Goal: Information Seeking & Learning: Learn about a topic

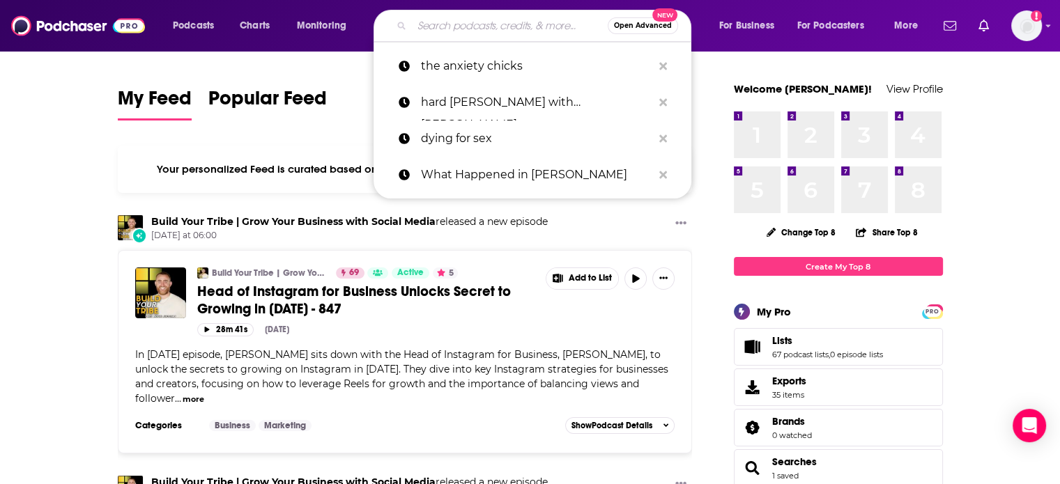
click at [496, 19] on input "Search podcasts, credits, & more..." at bounding box center [510, 26] width 196 height 22
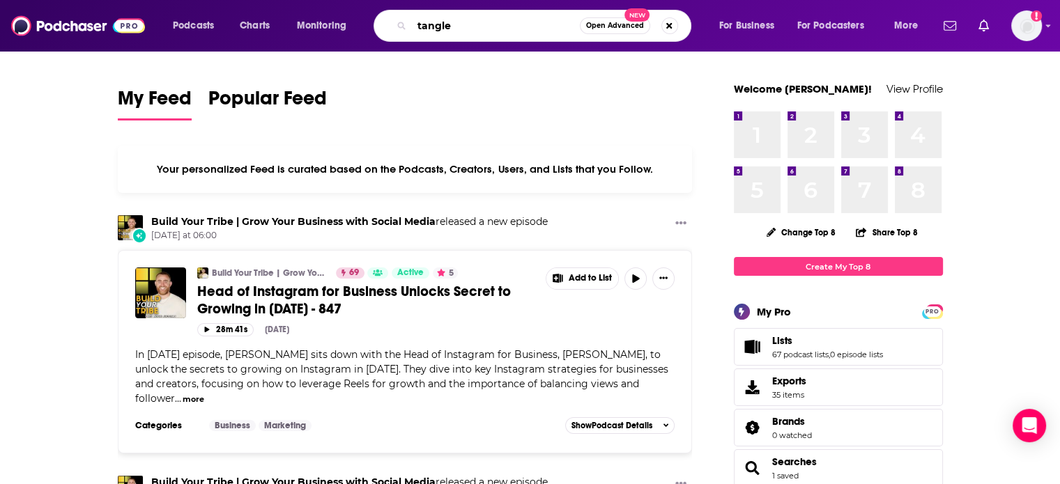
type input "tangle"
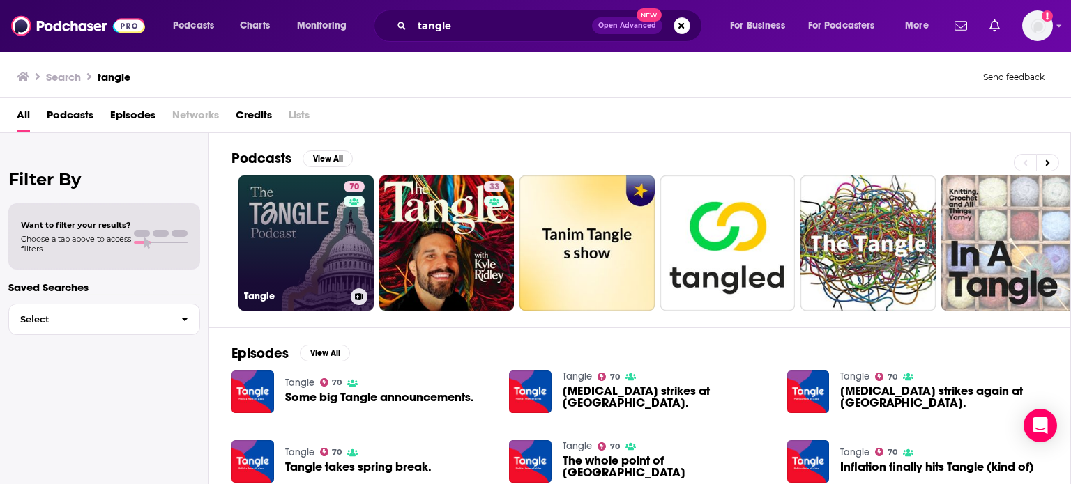
click at [299, 210] on link "70 Tangle" at bounding box center [305, 243] width 135 height 135
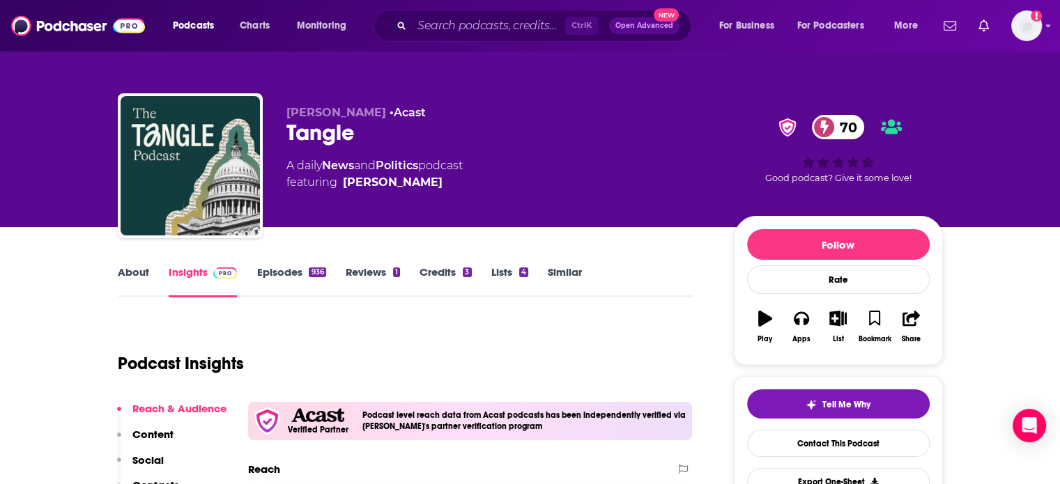
click at [125, 270] on link "About" at bounding box center [133, 282] width 31 height 32
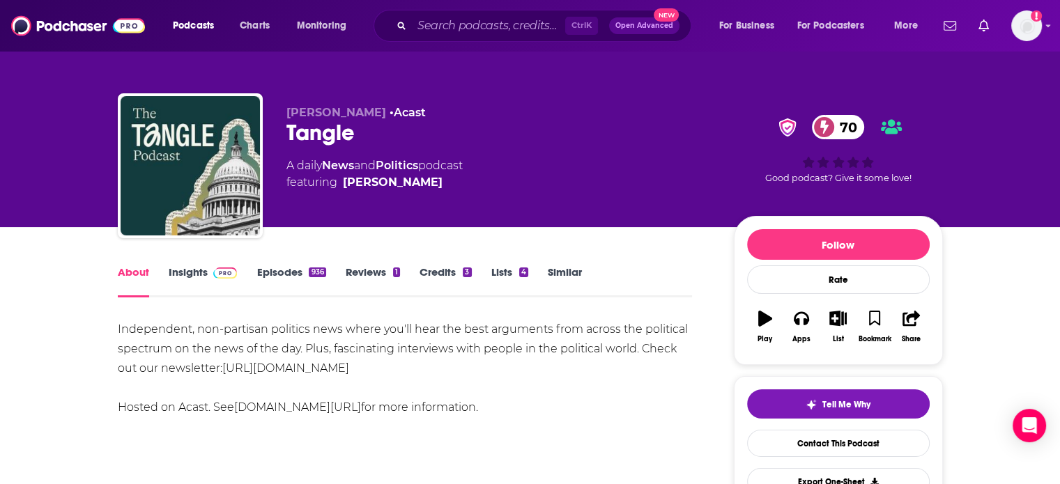
click at [204, 285] on link "Insights" at bounding box center [203, 282] width 69 height 32
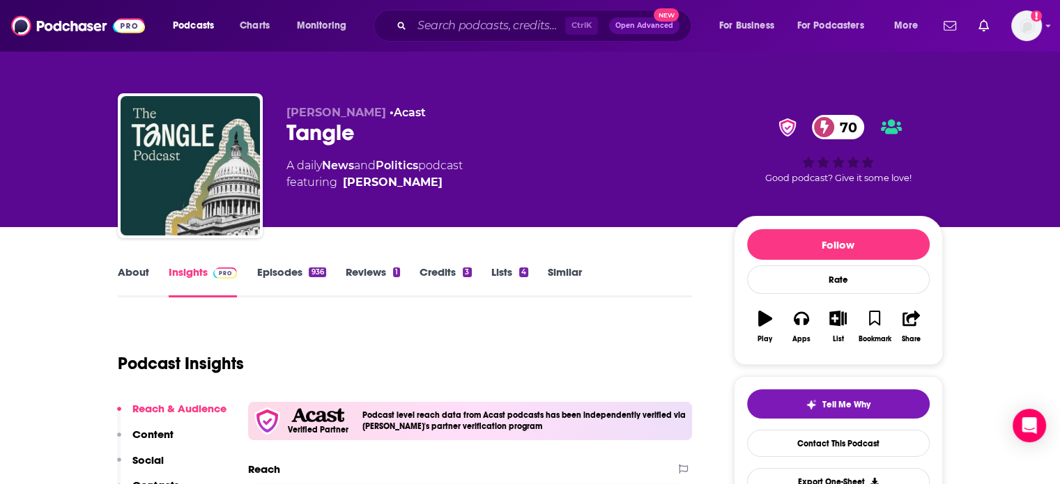
click at [124, 275] on link "About" at bounding box center [133, 282] width 31 height 32
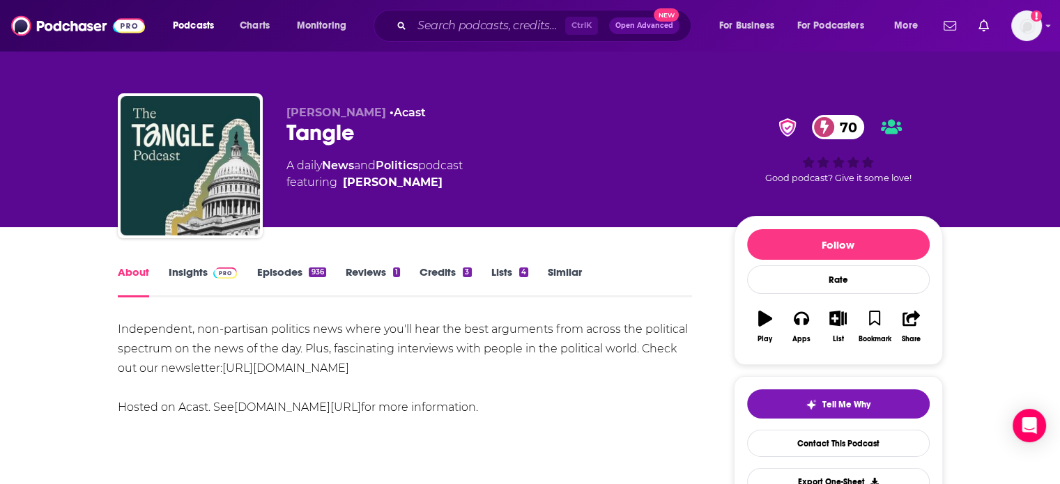
click at [295, 271] on link "Episodes 936" at bounding box center [290, 282] width 69 height 32
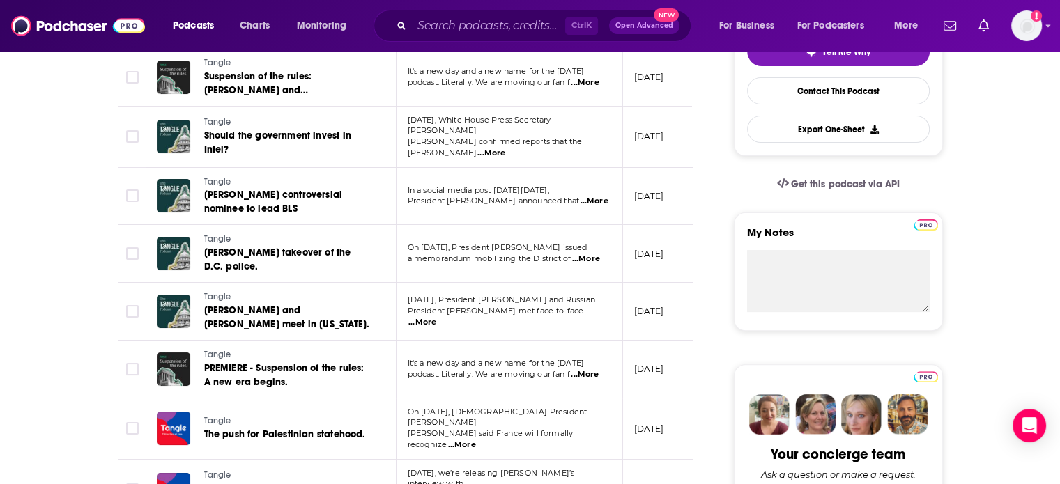
scroll to position [209, 0]
